Goal: Transaction & Acquisition: Download file/media

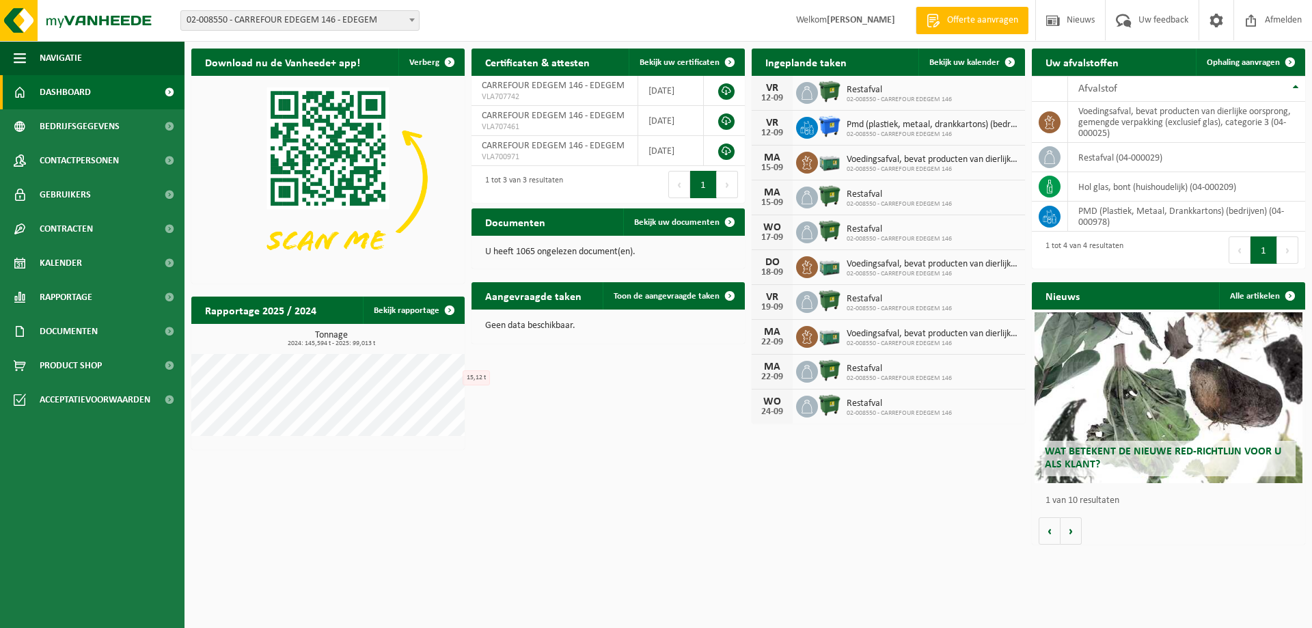
click at [415, 20] on span at bounding box center [412, 20] width 14 height 18
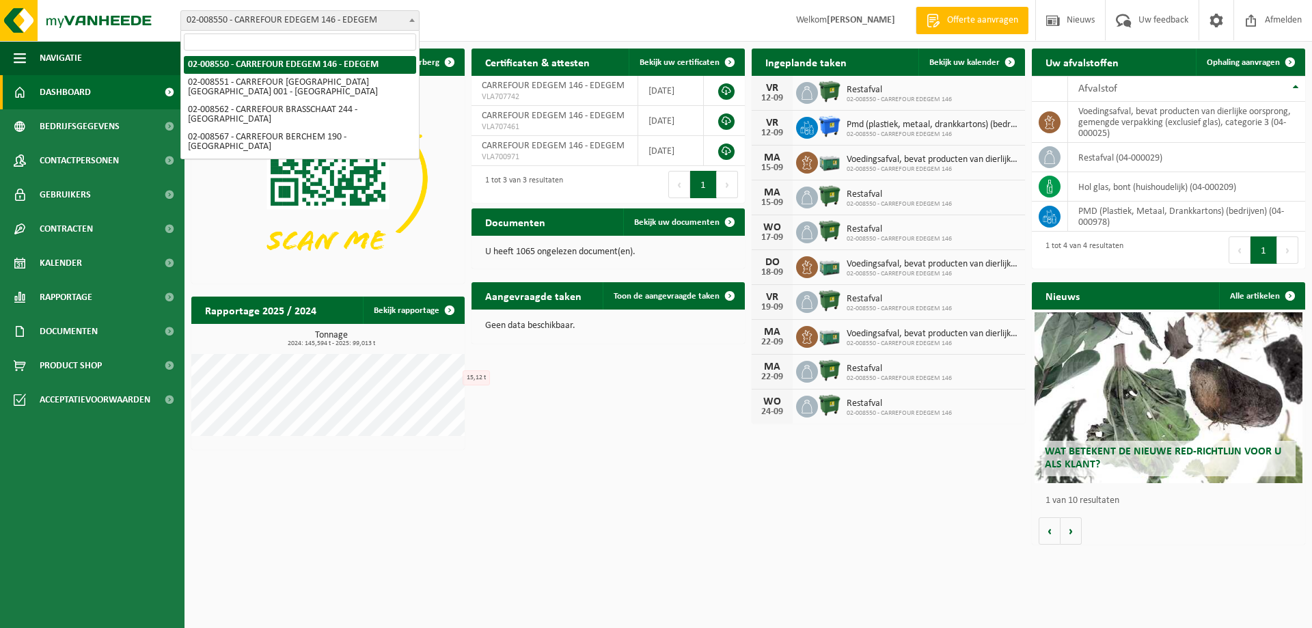
click at [409, 23] on span at bounding box center [412, 20] width 14 height 18
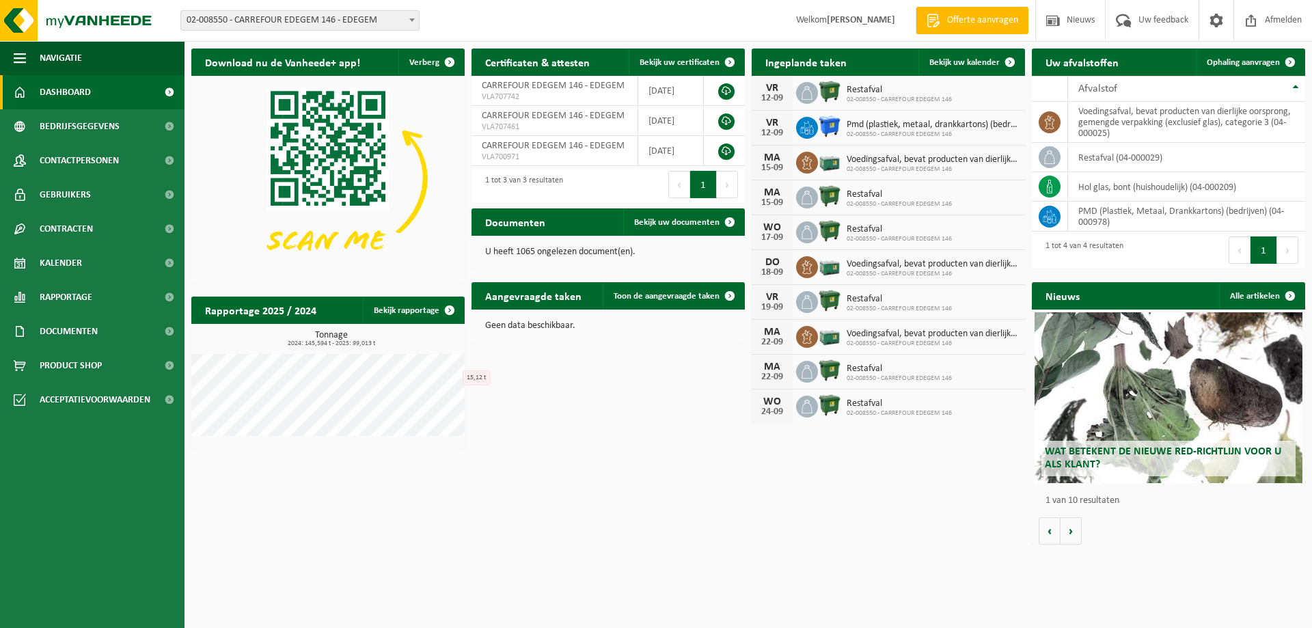
click at [487, 16] on div "Vestiging: 02-008550 - CARREFOUR EDEGEM 146 - EDEGEM 02-008551 - [GEOGRAPHIC_DA…" at bounding box center [656, 21] width 1312 height 42
click at [63, 325] on span "Documenten" at bounding box center [69, 331] width 58 height 34
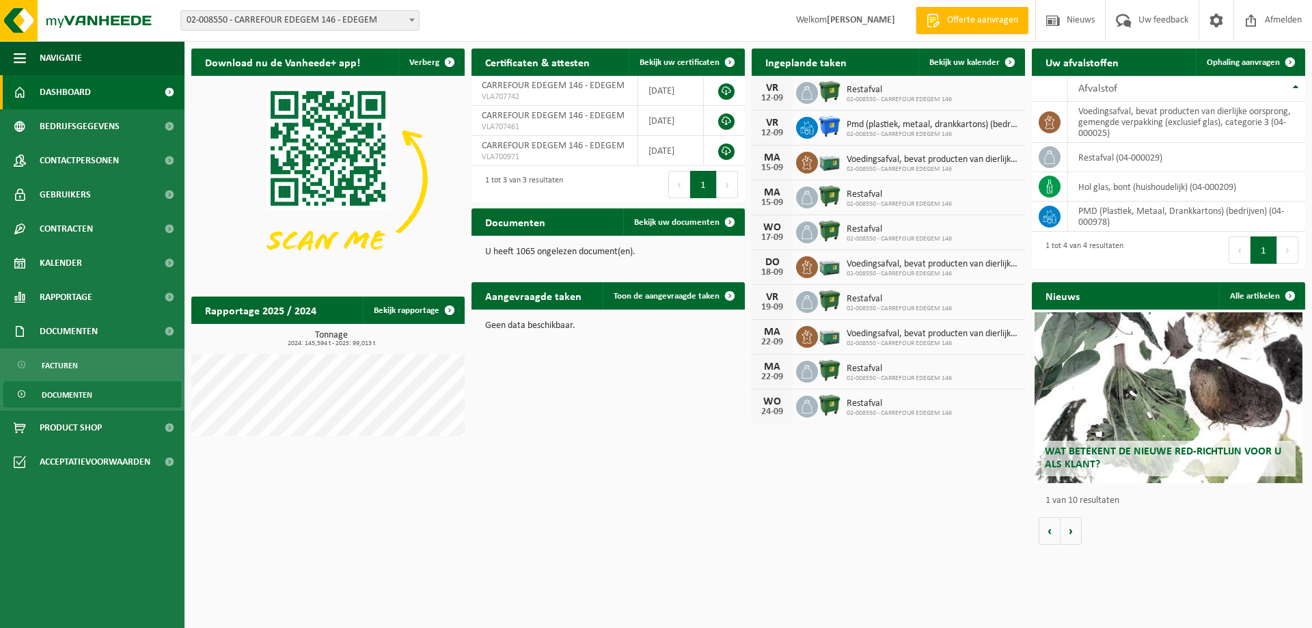
click at [65, 387] on span "Documenten" at bounding box center [67, 395] width 51 height 26
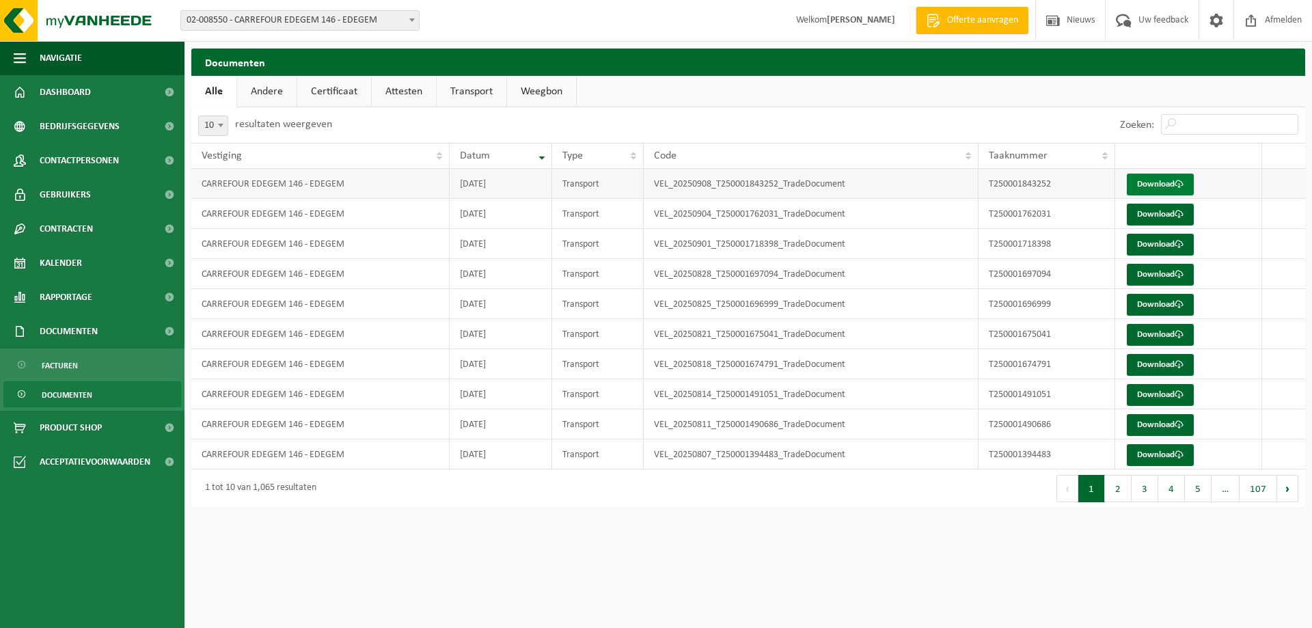
click at [1148, 186] on link "Download" at bounding box center [1159, 185] width 67 height 22
